Goal: Task Accomplishment & Management: Use online tool/utility

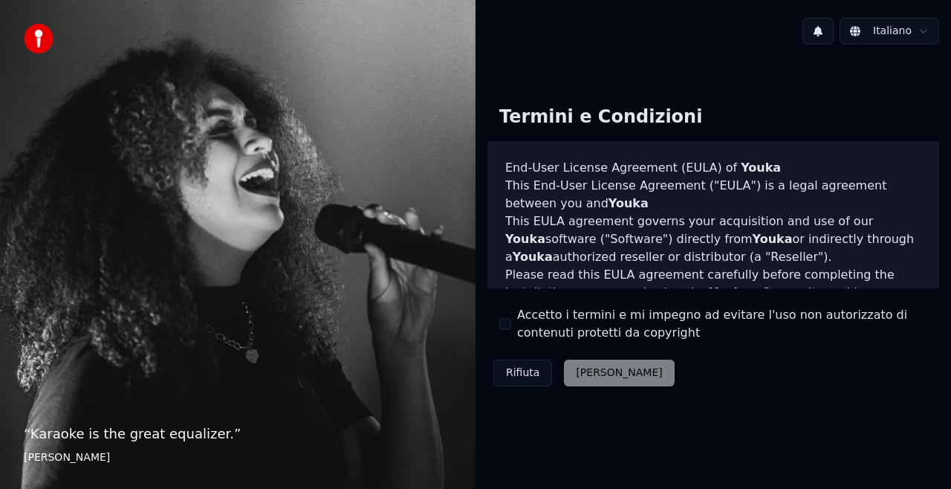
click at [504, 316] on div "Accetto i termini e mi impegno ad evitare l'uso non autorizzato di contenuti pr…" at bounding box center [713, 324] width 428 height 36
click at [507, 327] on button "Accetto i termini e mi impegno ad evitare l'uso non autorizzato di contenuti pr…" at bounding box center [505, 324] width 12 height 12
click at [597, 374] on button "Accetta" at bounding box center [619, 373] width 110 height 27
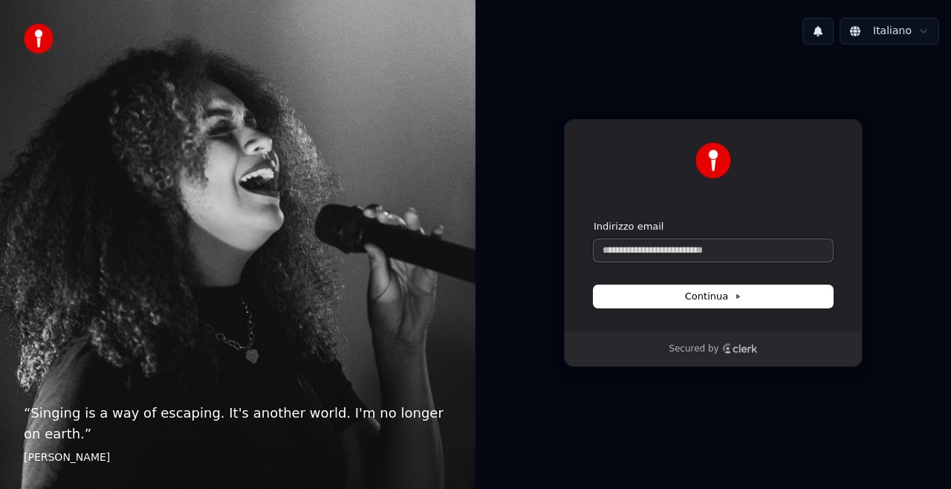
click at [636, 250] on input "Indirizzo email" at bounding box center [713, 250] width 239 height 22
click at [667, 245] on input "Indirizzo email" at bounding box center [713, 250] width 239 height 22
click at [868, 34] on html "“ Singing is a way of escaping. It's another world. I'm no longer on earth. ” E…" at bounding box center [475, 244] width 951 height 489
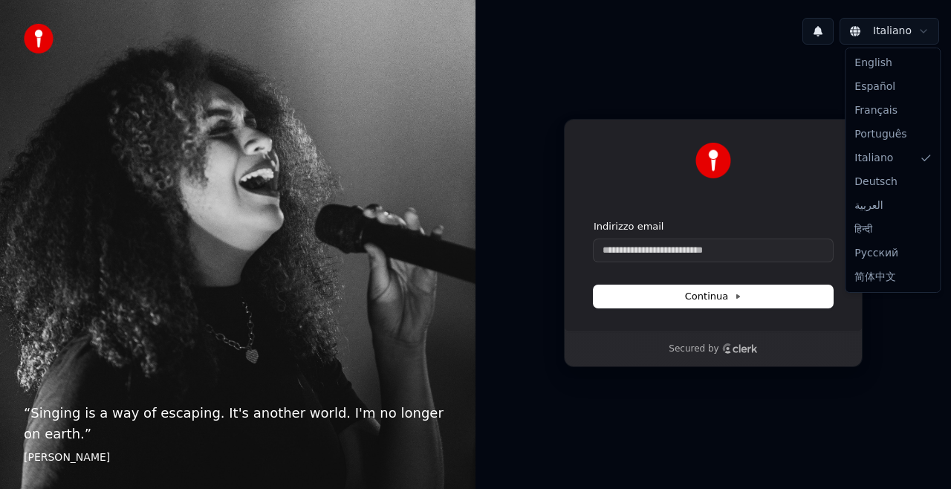
click at [873, 37] on html "“ Singing is a way of escaping. It's another world. I'm no longer on earth. ” E…" at bounding box center [475, 244] width 951 height 489
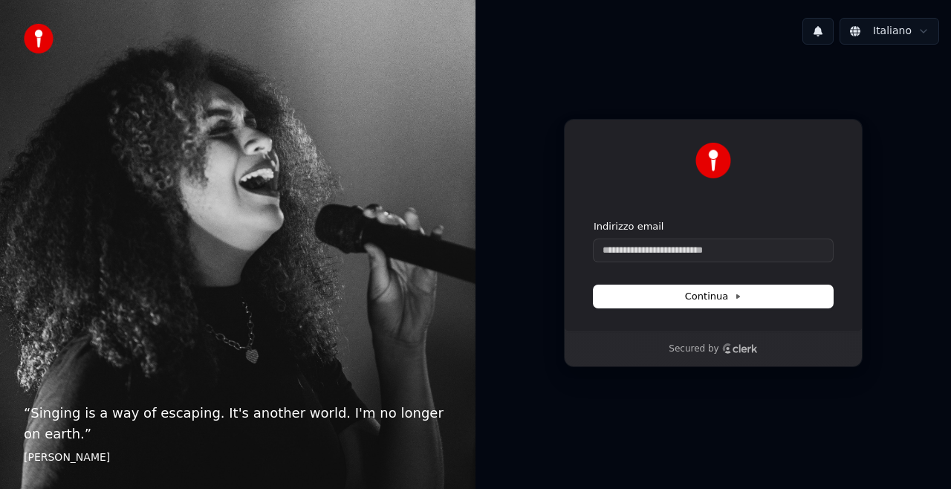
click at [721, 262] on form "Indirizzo email Continua" at bounding box center [713, 264] width 239 height 88
click at [730, 244] on input "Indirizzo email" at bounding box center [713, 250] width 239 height 22
click at [594, 220] on button "submit" at bounding box center [594, 220] width 0 height 0
type input "**********"
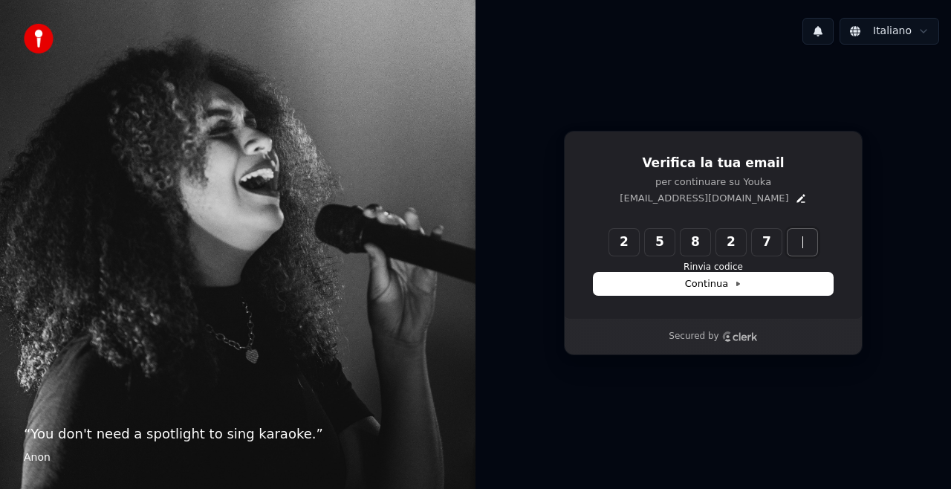
type input "******"
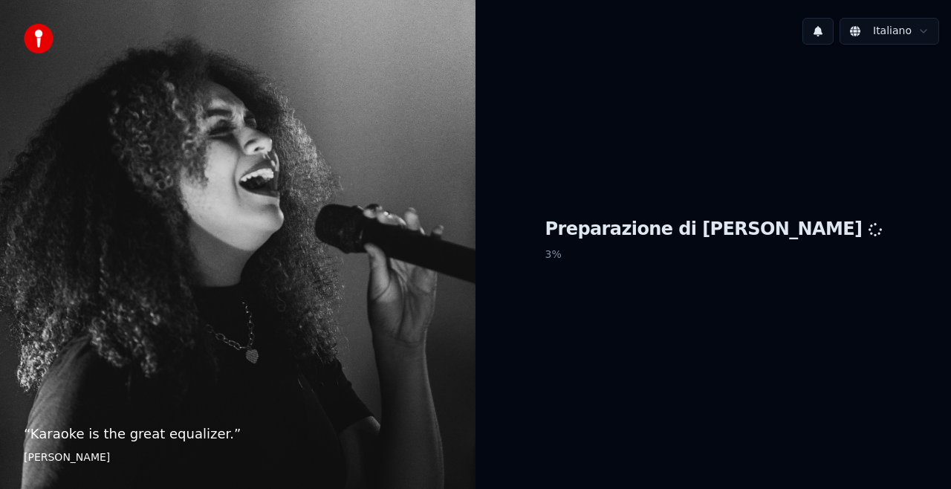
click at [505, 321] on div "Preparazione di Youka 3 %" at bounding box center [712, 242] width 475 height 373
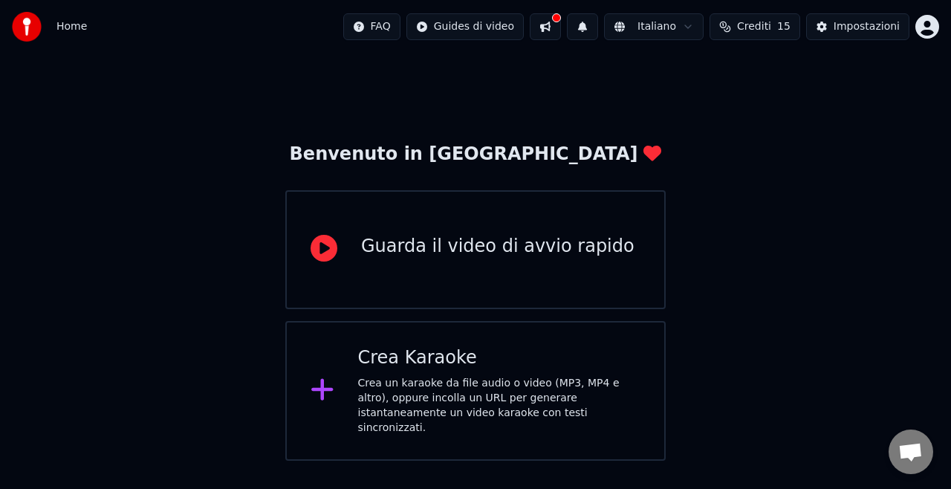
click at [406, 346] on div "Crea Karaoke" at bounding box center [499, 358] width 283 height 24
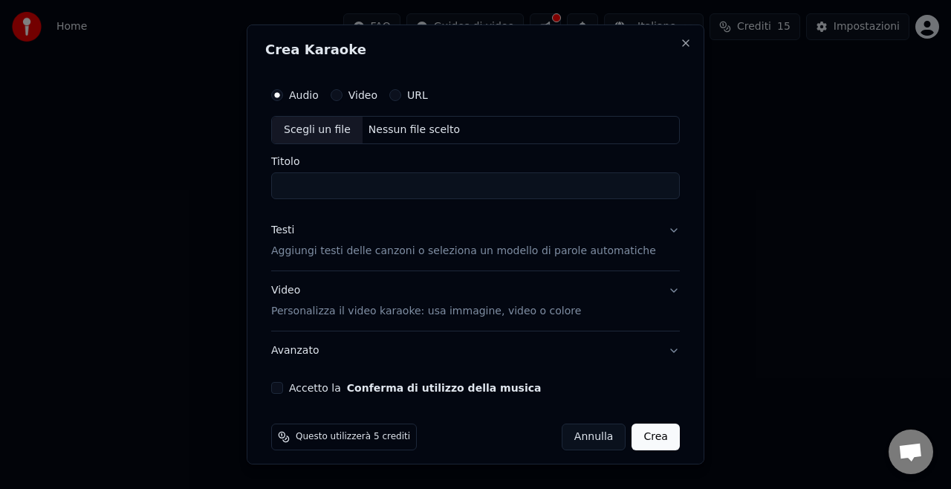
click at [412, 94] on div "URL" at bounding box center [408, 95] width 39 height 12
click at [401, 95] on button "URL" at bounding box center [395, 95] width 12 height 12
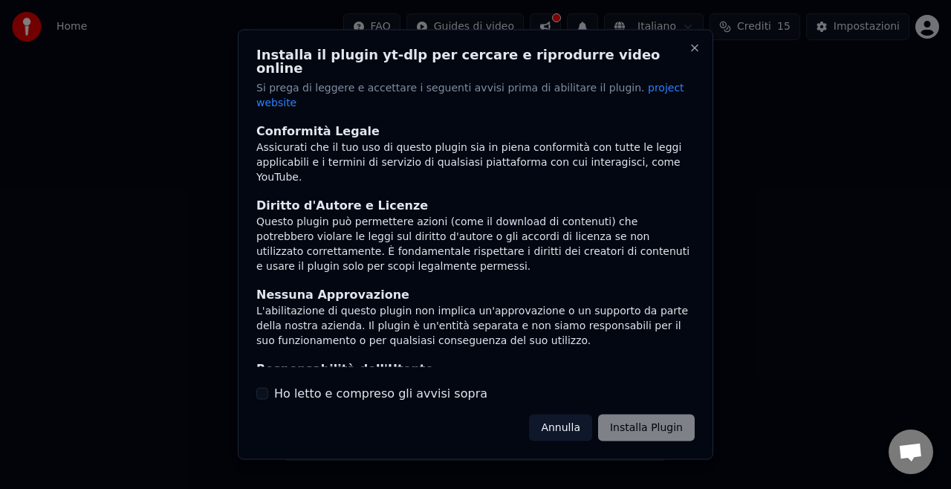
click at [271, 384] on div "Ho letto e compreso gli avvisi sopra" at bounding box center [475, 393] width 438 height 18
click at [264, 387] on button "Ho letto e compreso gli avvisi sopra" at bounding box center [262, 393] width 12 height 12
click at [631, 414] on button "Installa Plugin" at bounding box center [646, 427] width 97 height 27
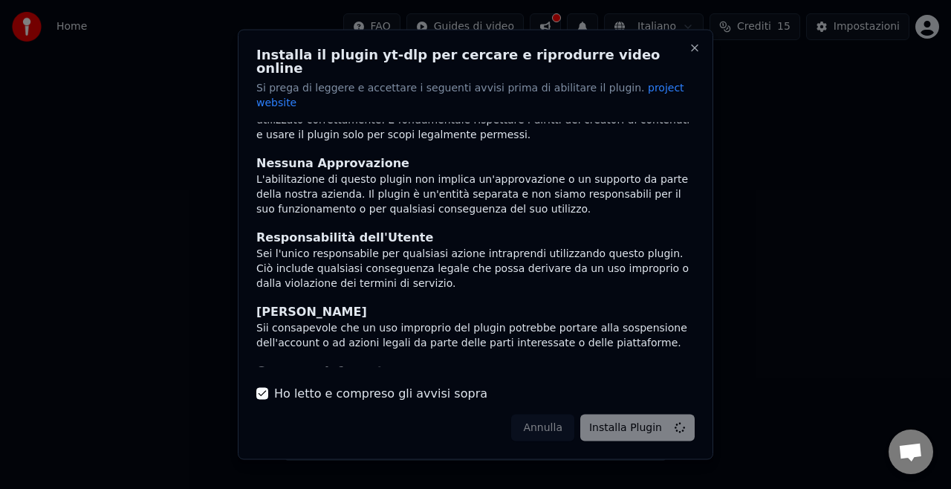
scroll to position [159, 0]
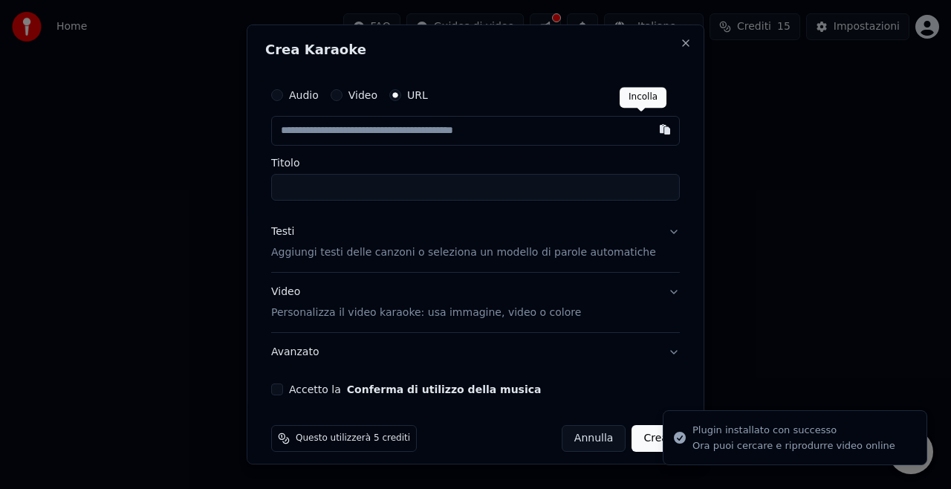
click at [650, 130] on button "button" at bounding box center [665, 129] width 30 height 27
type input "**********"
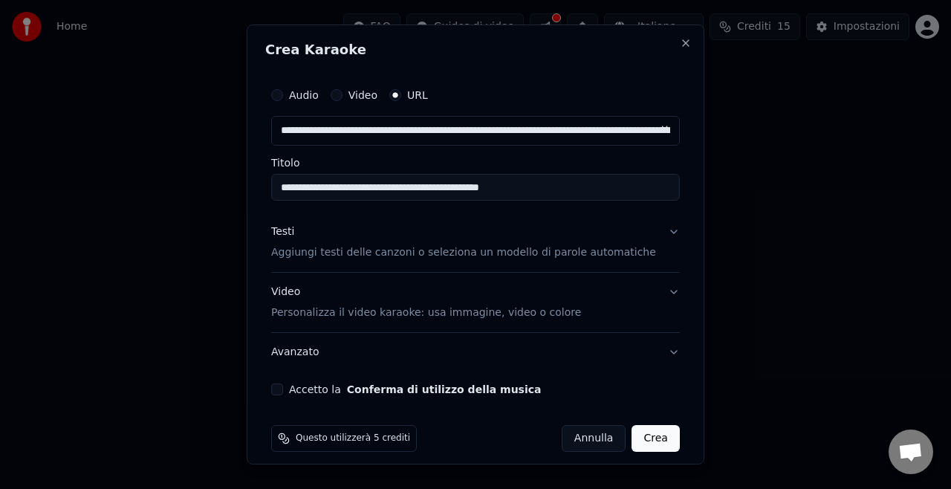
type input "**********"
click at [497, 195] on input "**********" at bounding box center [475, 187] width 409 height 27
click at [458, 254] on p "Aggiungi testi delle canzoni o seleziona un modello di parole automatiche" at bounding box center [463, 252] width 385 height 15
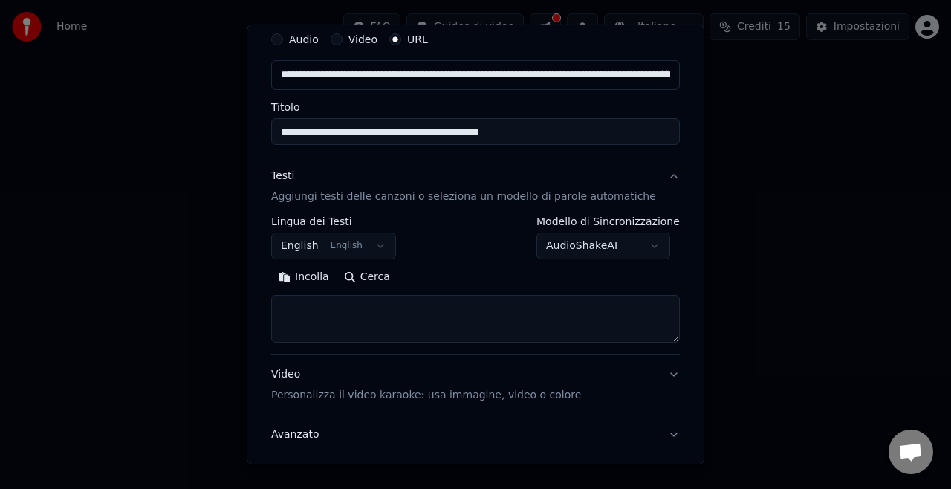
scroll to position [74, 0]
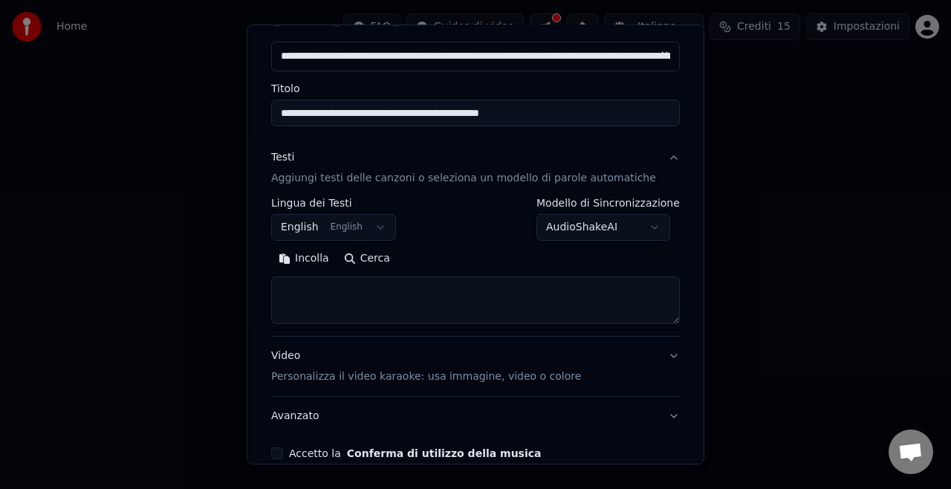
click at [385, 256] on button "Cerca" at bounding box center [367, 259] width 61 height 24
click at [350, 221] on button "English English" at bounding box center [333, 227] width 125 height 27
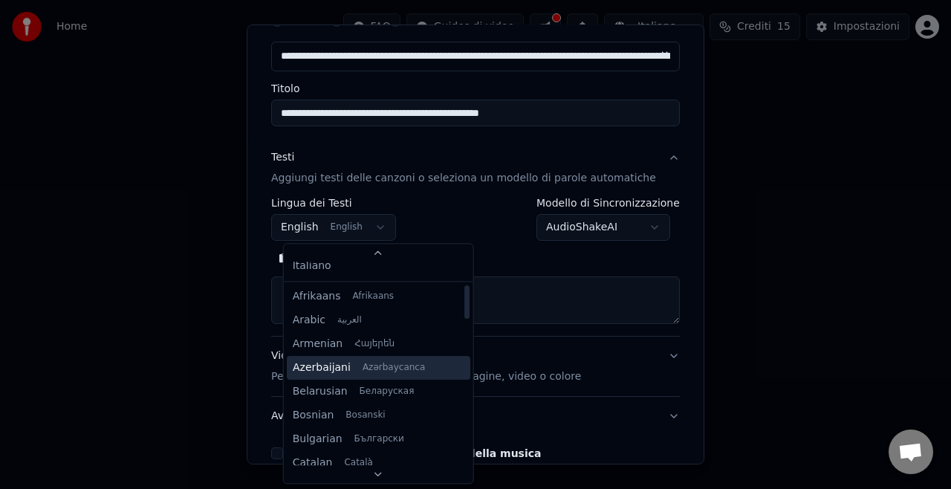
scroll to position [0, 0]
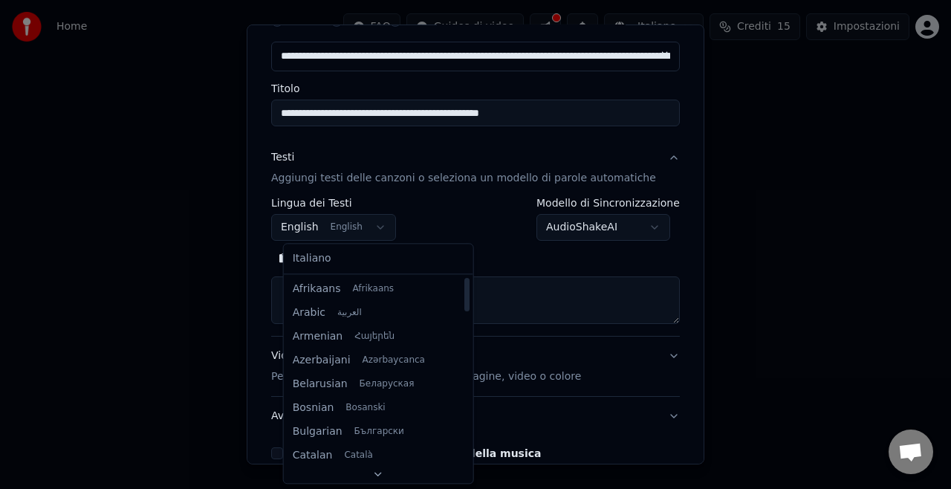
select select "**"
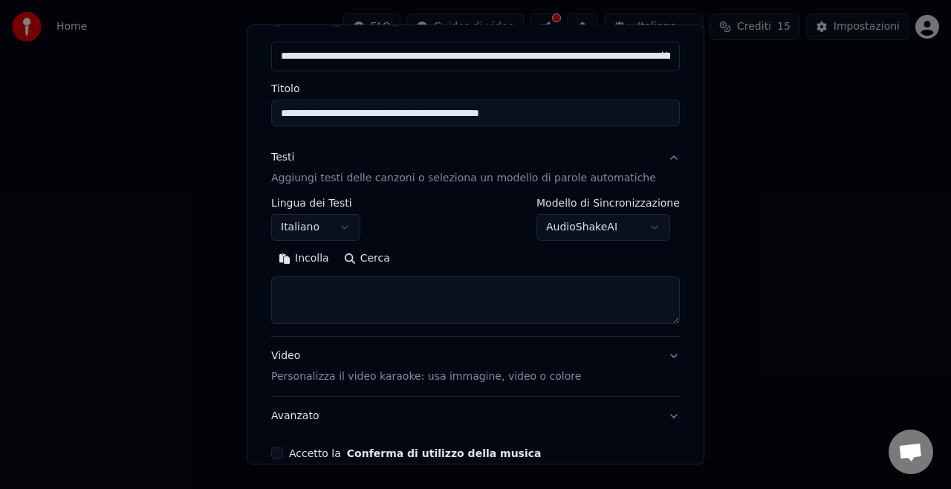
click at [380, 257] on button "Cerca" at bounding box center [367, 259] width 61 height 24
click at [540, 296] on textarea at bounding box center [475, 300] width 409 height 48
click at [376, 250] on button "Cerca" at bounding box center [367, 259] width 61 height 24
click at [312, 262] on button "Incolla" at bounding box center [303, 259] width 65 height 24
type textarea "**********"
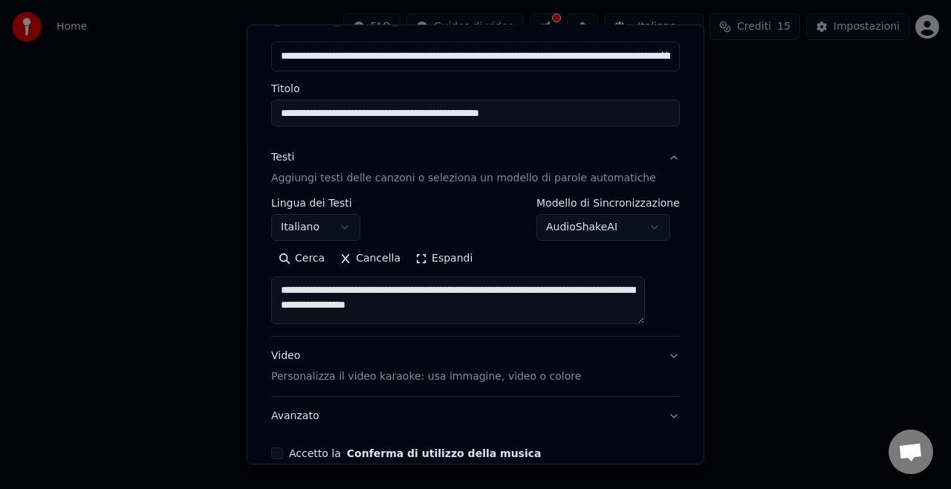
click at [386, 259] on button "Cancella" at bounding box center [370, 259] width 76 height 24
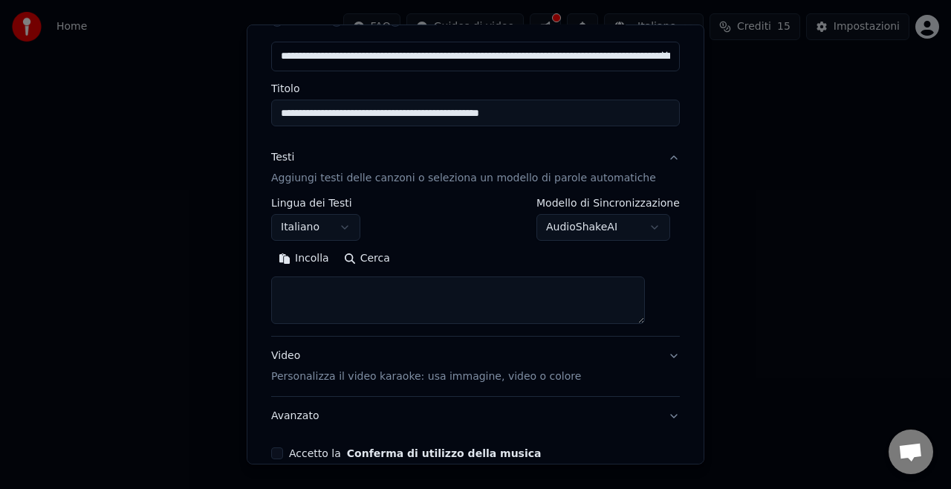
click at [370, 256] on button "Cerca" at bounding box center [367, 259] width 61 height 24
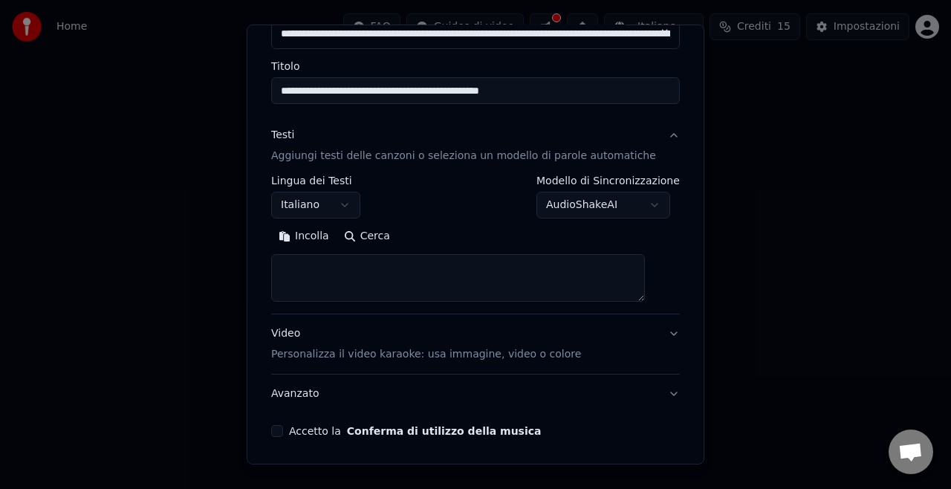
scroll to position [74, 0]
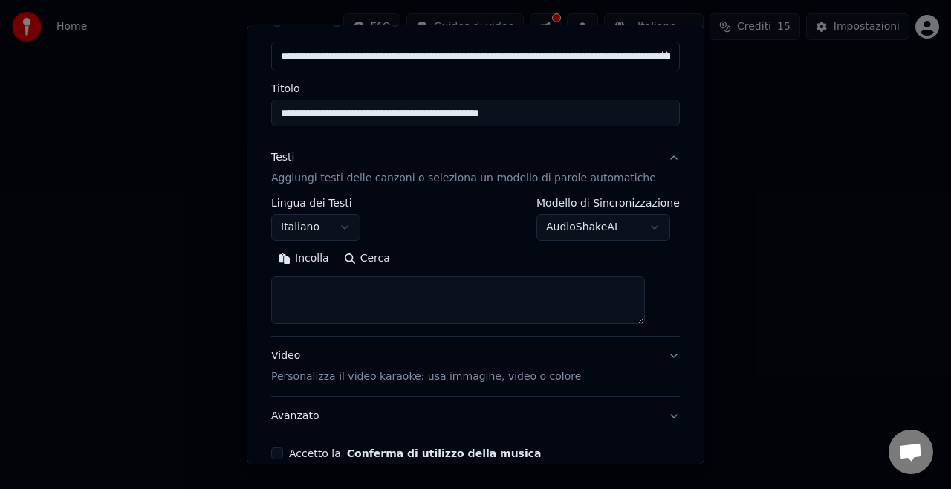
click at [358, 282] on textarea at bounding box center [458, 300] width 374 height 48
paste textarea "**********"
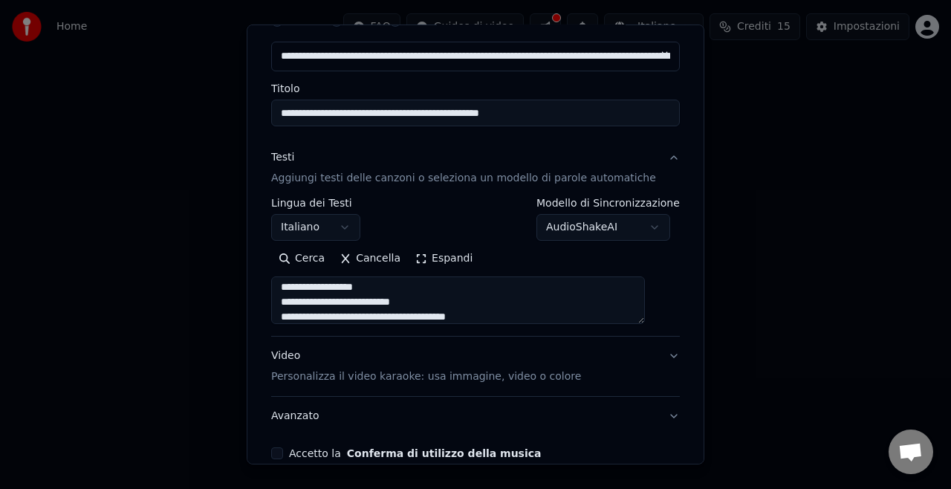
scroll to position [360, 0]
type textarea "**********"
click at [462, 262] on button "Espandi" at bounding box center [444, 259] width 72 height 24
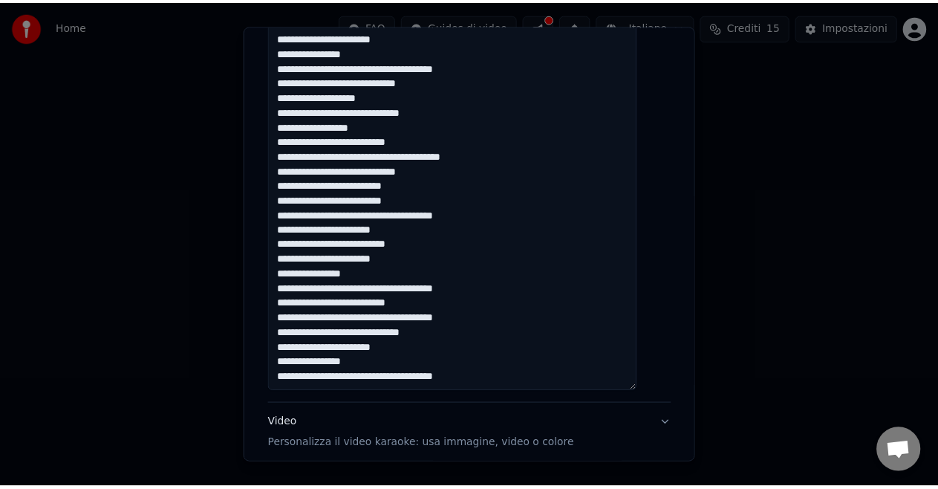
scroll to position [737, 0]
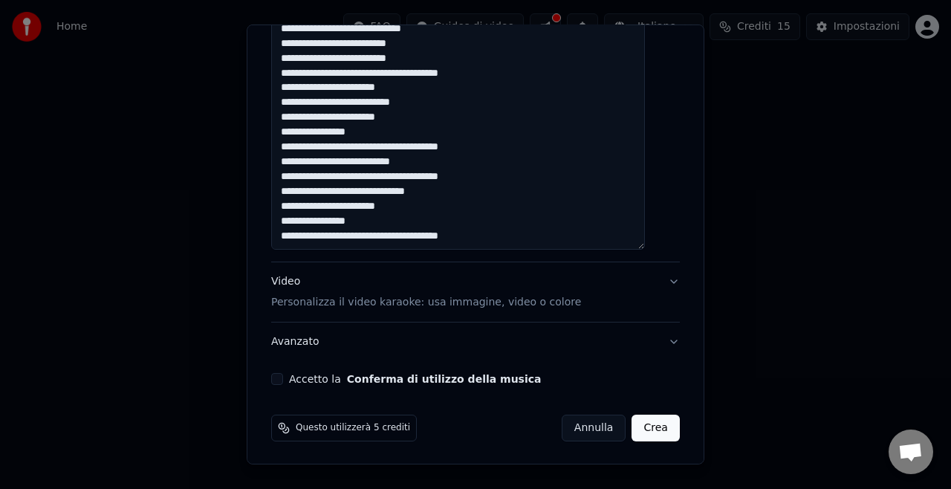
click at [283, 377] on button "Accetto la Conferma di utilizzo della musica" at bounding box center [277, 379] width 12 height 12
click at [632, 424] on button "Crea" at bounding box center [656, 428] width 48 height 27
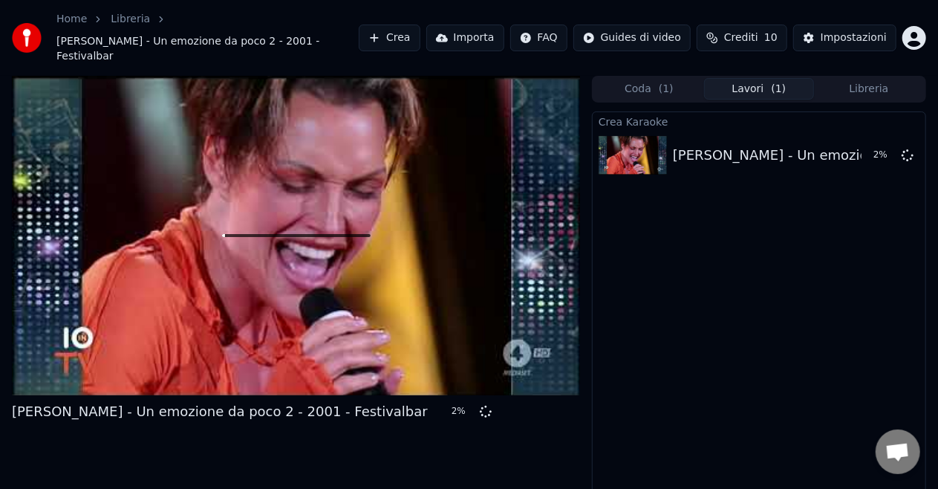
click at [484, 32] on button "Importa" at bounding box center [465, 38] width 78 height 27
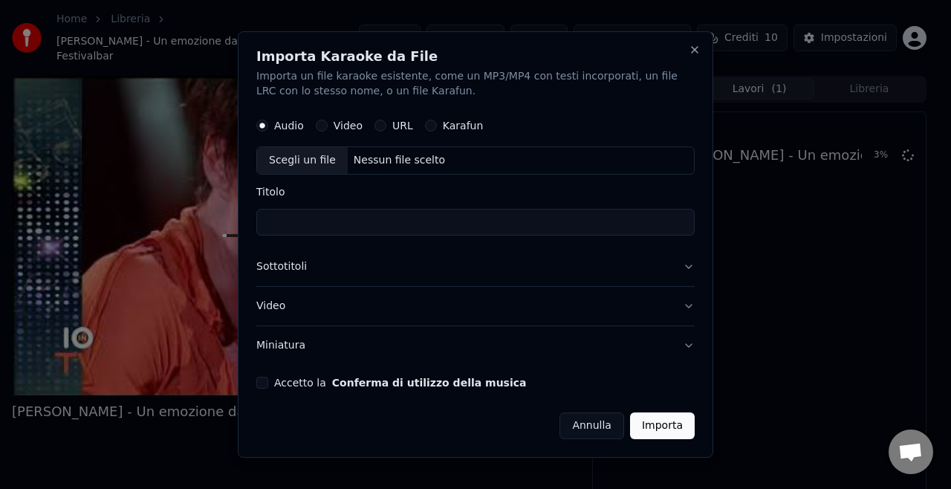
click at [309, 157] on div "Scegli un file" at bounding box center [302, 160] width 91 height 27
click at [695, 55] on button "Close" at bounding box center [695, 50] width 12 height 12
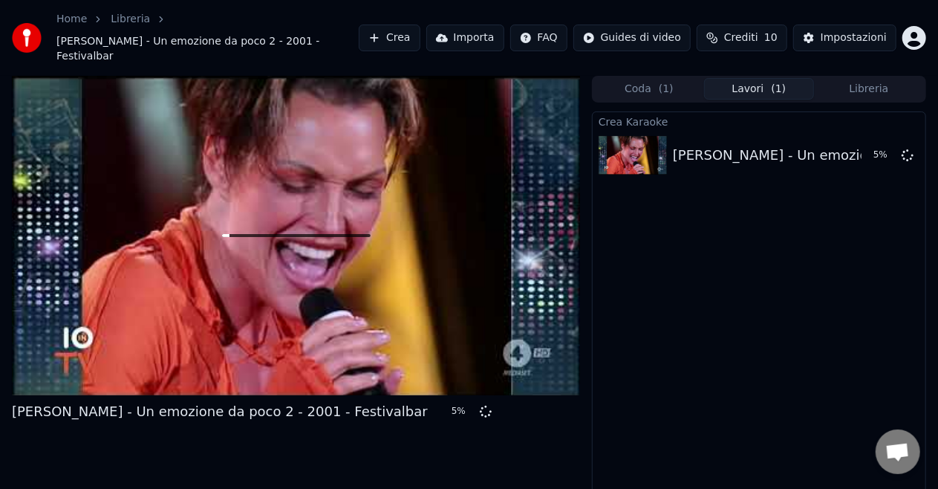
drag, startPoint x: 722, startPoint y: 210, endPoint x: 709, endPoint y: 221, distance: 16.4
click at [709, 221] on div "Crea Karaoke [PERSON_NAME] - Un emozione da poco 2 - 2001 - Festivalbar 5 %" at bounding box center [759, 318] width 334 height 415
click at [311, 262] on div at bounding box center [296, 235] width 568 height 319
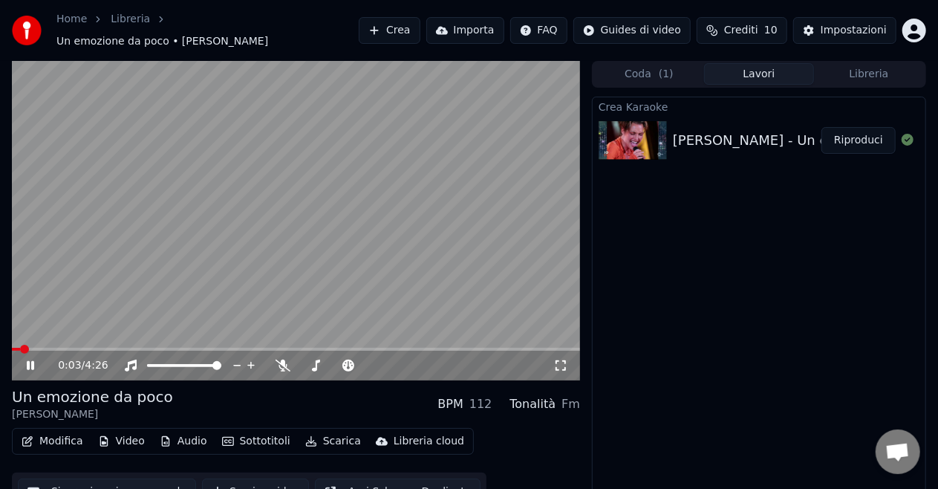
click at [31, 362] on icon at bounding box center [41, 366] width 34 height 12
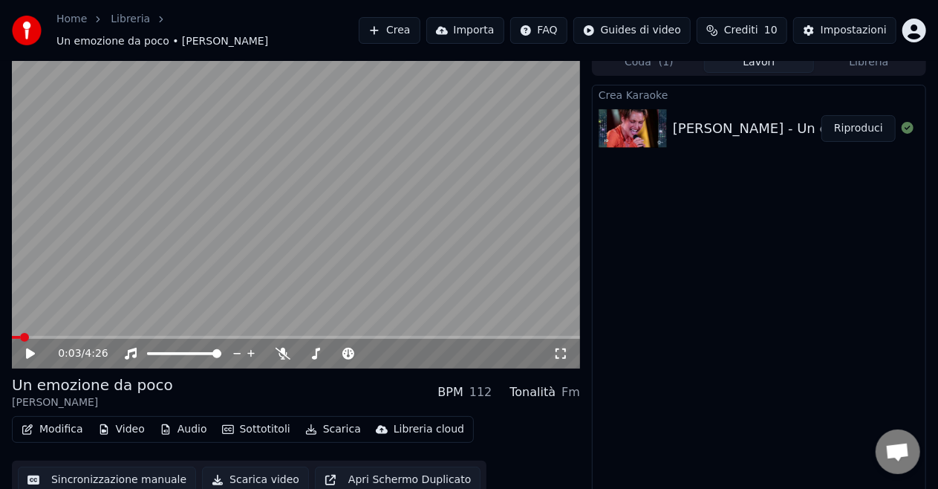
scroll to position [16, 0]
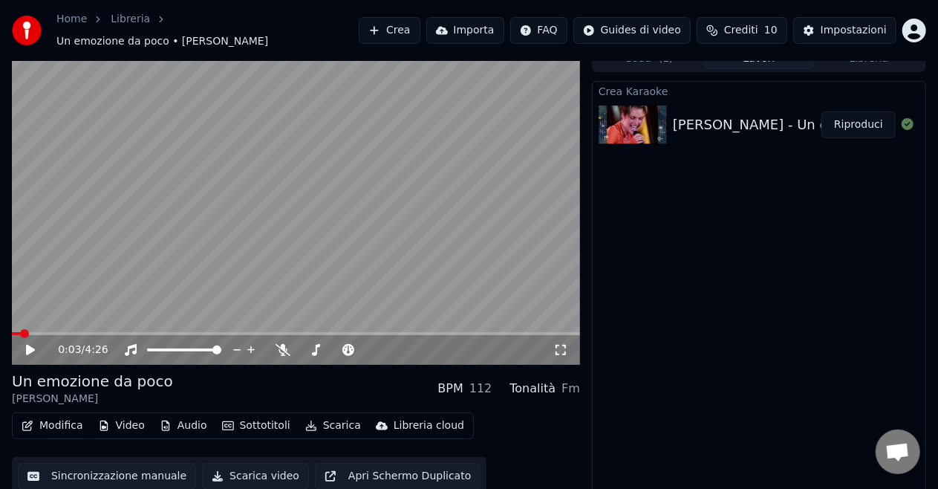
click at [116, 412] on div "Modifica Video Audio Sottotitoli Scarica Libreria cloud" at bounding box center [243, 425] width 462 height 27
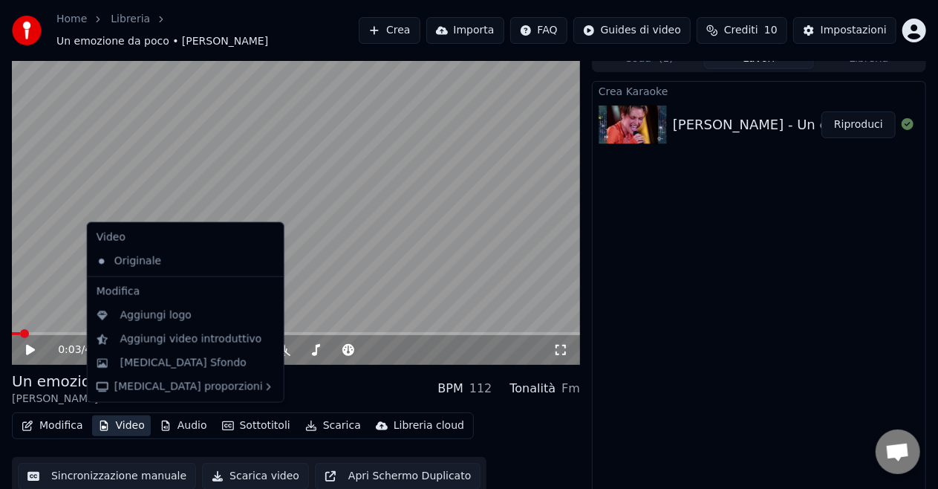
click at [122, 415] on button "Video" at bounding box center [121, 425] width 59 height 21
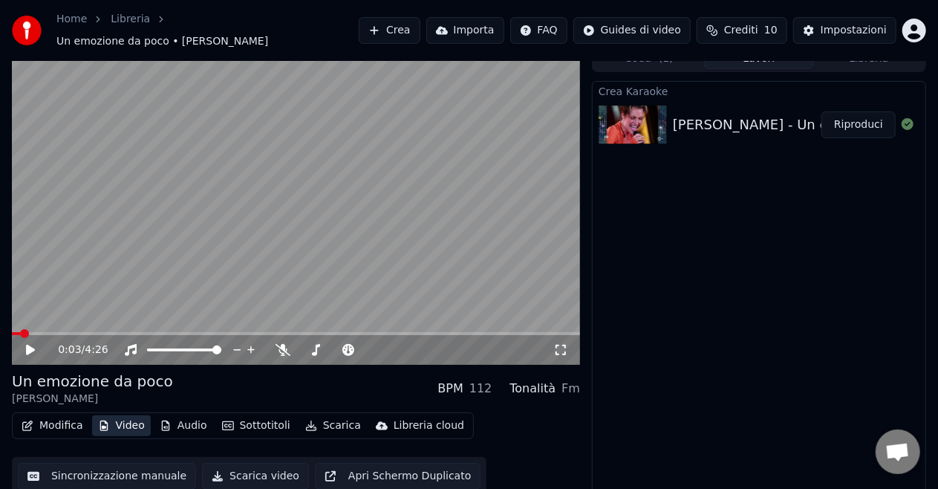
click at [122, 415] on button "Video" at bounding box center [121, 425] width 59 height 21
click at [59, 418] on button "Modifica" at bounding box center [53, 425] width 74 height 21
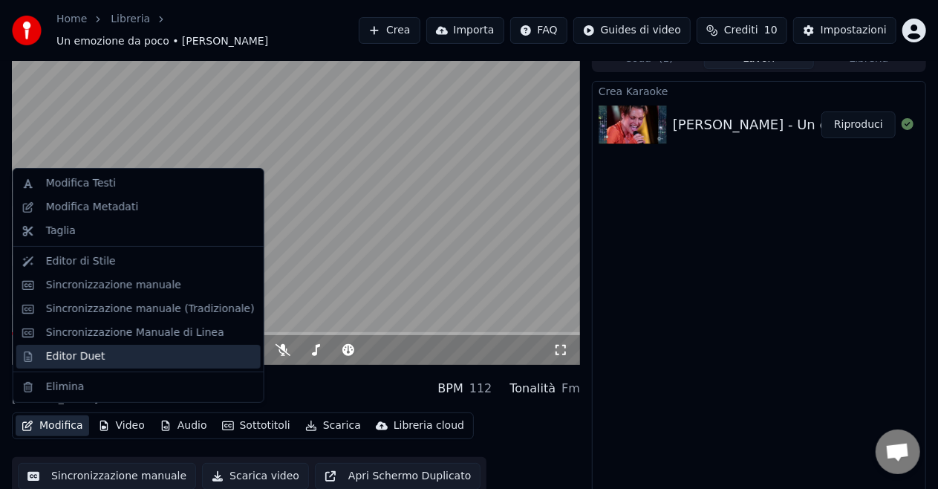
click at [79, 366] on div "Editor Duet" at bounding box center [138, 357] width 244 height 24
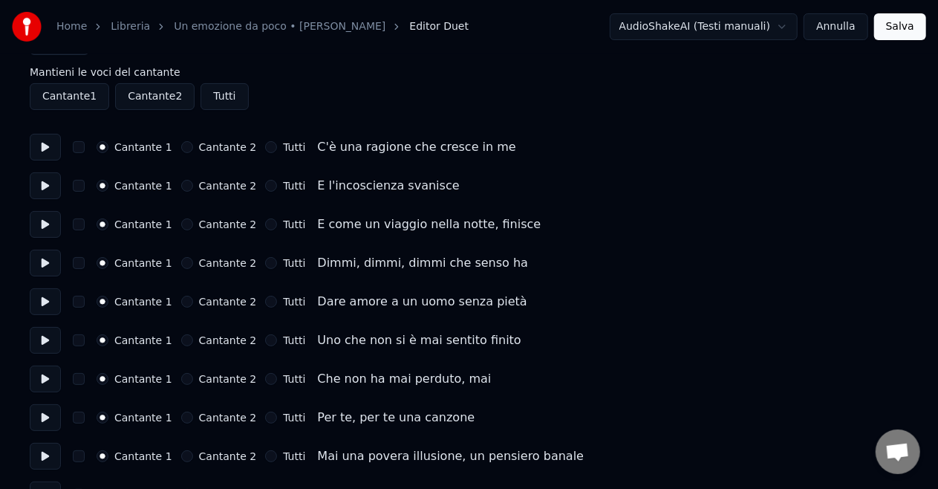
scroll to position [74, 0]
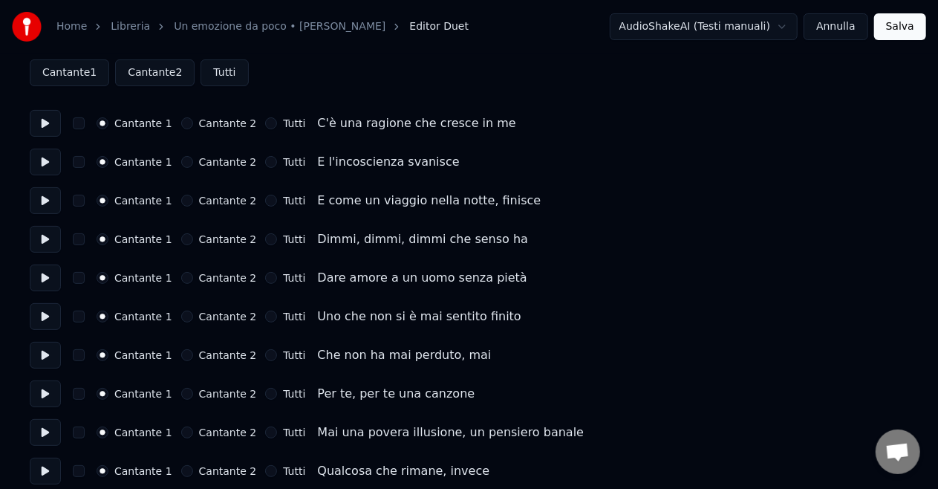
click at [852, 18] on button "Annulla" at bounding box center [836, 26] width 65 height 27
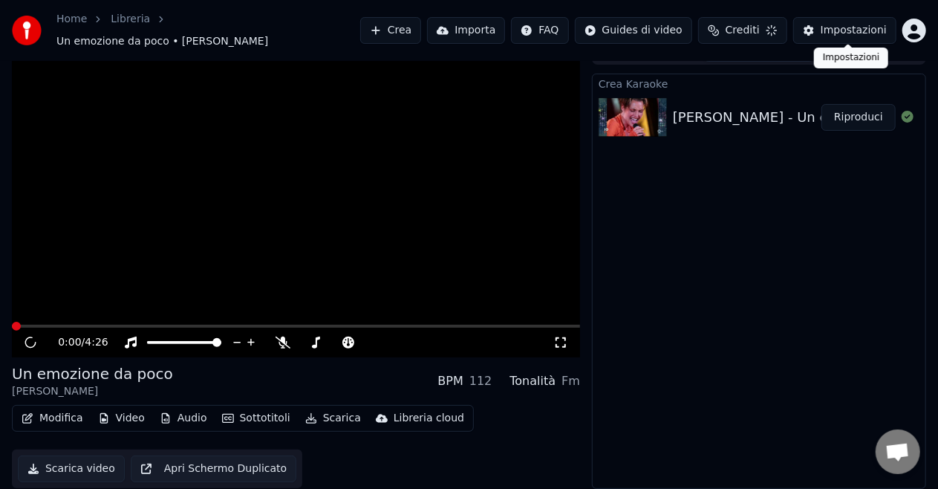
scroll to position [16, 0]
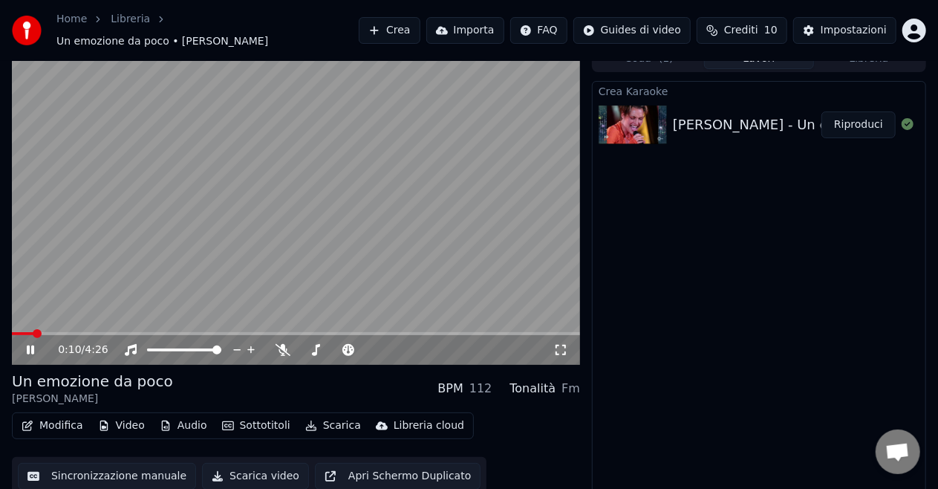
click at [36, 332] on span at bounding box center [296, 333] width 568 height 3
click at [44, 344] on icon at bounding box center [41, 350] width 34 height 12
click at [12, 334] on span at bounding box center [16, 333] width 9 height 9
click at [566, 344] on icon at bounding box center [560, 350] width 15 height 12
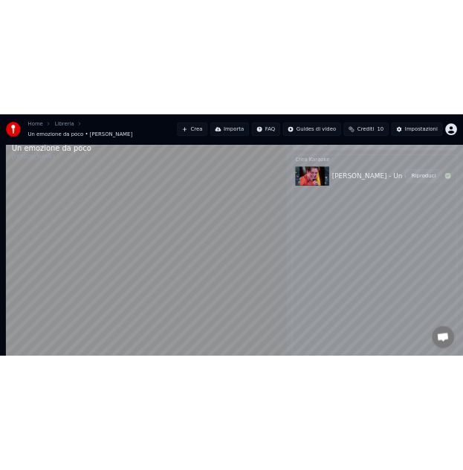
scroll to position [9, 0]
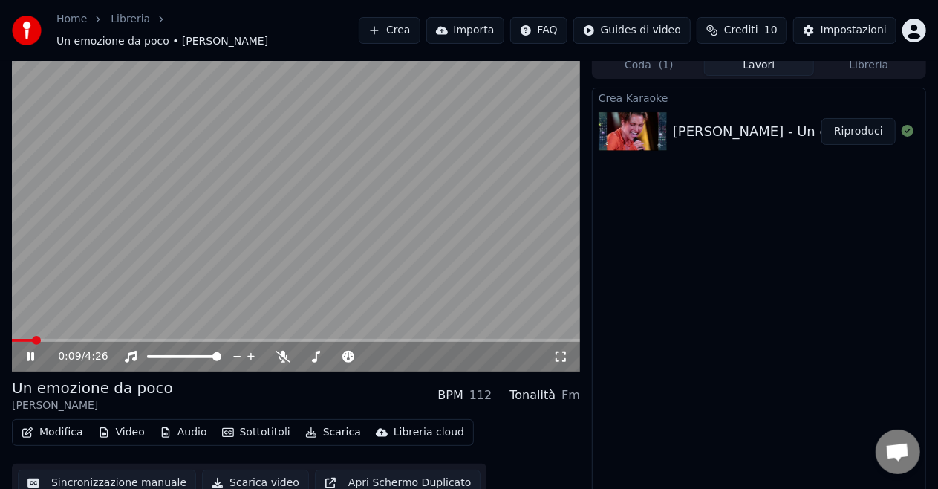
click at [28, 352] on icon at bounding box center [30, 356] width 7 height 9
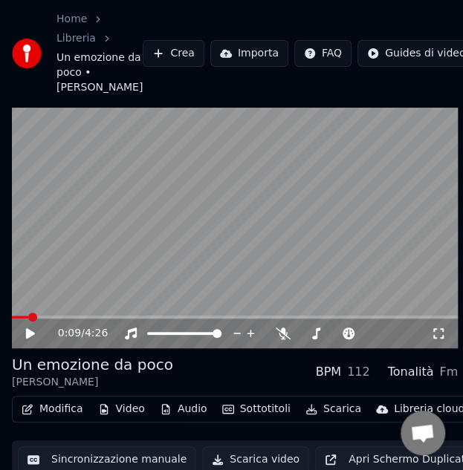
click at [21, 341] on div "0:09 / 4:26" at bounding box center [235, 333] width 434 height 15
click at [25, 340] on icon at bounding box center [41, 334] width 34 height 12
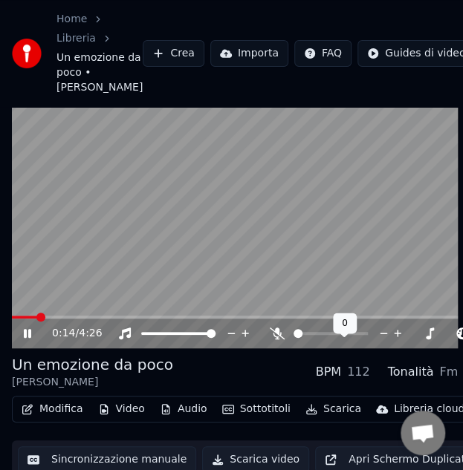
click at [293, 338] on span at bounding box center [297, 333] width 9 height 9
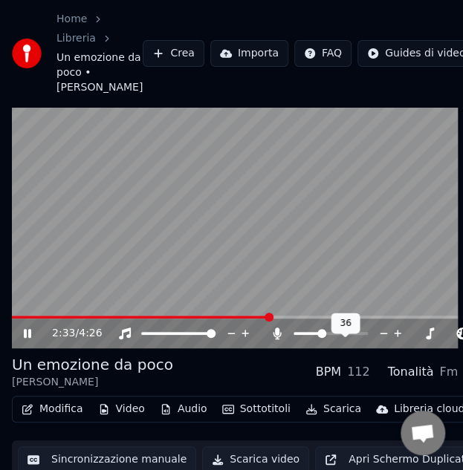
click at [320, 335] on span at bounding box center [330, 333] width 74 height 3
click at [326, 333] on span at bounding box center [330, 333] width 9 height 9
click at [293, 338] on span at bounding box center [297, 333] width 9 height 9
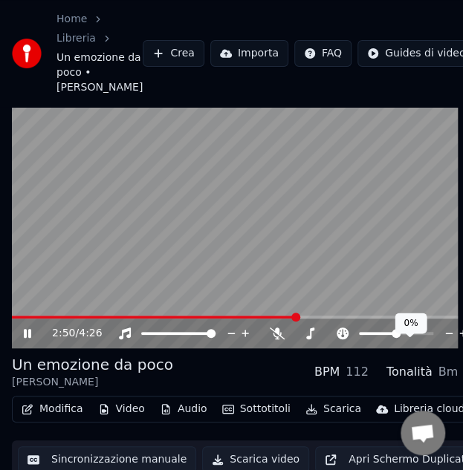
click at [396, 338] on span at bounding box center [396, 333] width 9 height 9
click at [363, 338] on span at bounding box center [363, 333] width 9 height 9
click at [400, 341] on div at bounding box center [410, 333] width 120 height 15
click at [402, 338] on span at bounding box center [401, 333] width 9 height 9
drag, startPoint x: 400, startPoint y: 342, endPoint x: 404, endPoint y: 349, distance: 8.7
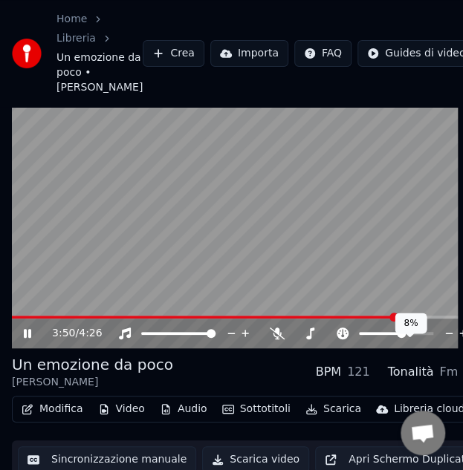
click at [397, 341] on div at bounding box center [410, 333] width 120 height 15
click at [395, 338] on span at bounding box center [396, 333] width 9 height 9
click at [376, 338] on span at bounding box center [374, 333] width 9 height 9
click at [366, 341] on div at bounding box center [377, 333] width 120 height 15
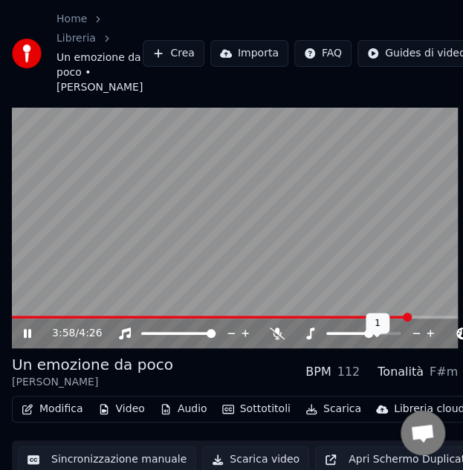
click at [367, 338] on span at bounding box center [368, 333] width 9 height 9
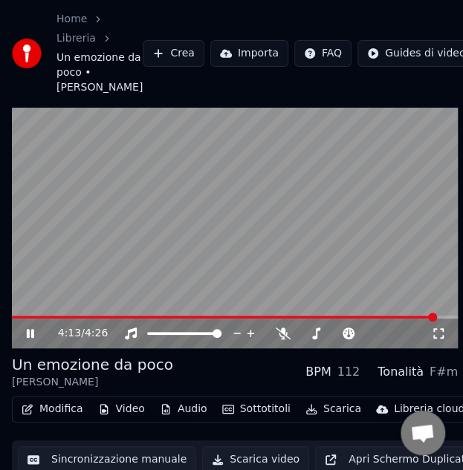
click at [259, 235] on video at bounding box center [235, 223] width 446 height 251
click at [29, 339] on icon at bounding box center [30, 333] width 9 height 10
click at [29, 338] on icon at bounding box center [30, 333] width 7 height 9
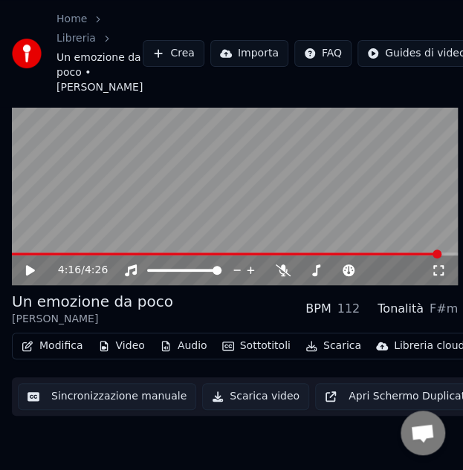
scroll to position [97, 0]
click at [39, 312] on div "[PERSON_NAME]" at bounding box center [92, 319] width 161 height 15
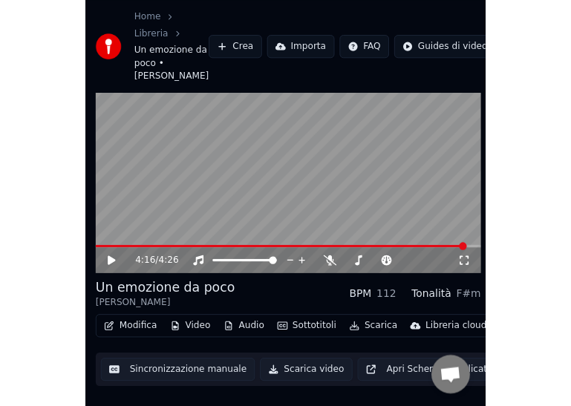
scroll to position [0, 0]
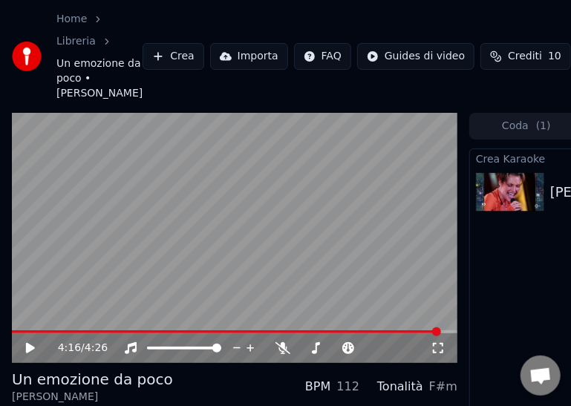
drag, startPoint x: 77, startPoint y: 0, endPoint x: -192, endPoint y: 30, distance: 270.6
click at [0, 30] on html "Home Libreria Un emozione da poco • [PERSON_NAME] Crea Importa FAQ Guides di vi…" at bounding box center [285, 203] width 571 height 406
